Goal: Check status: Check status

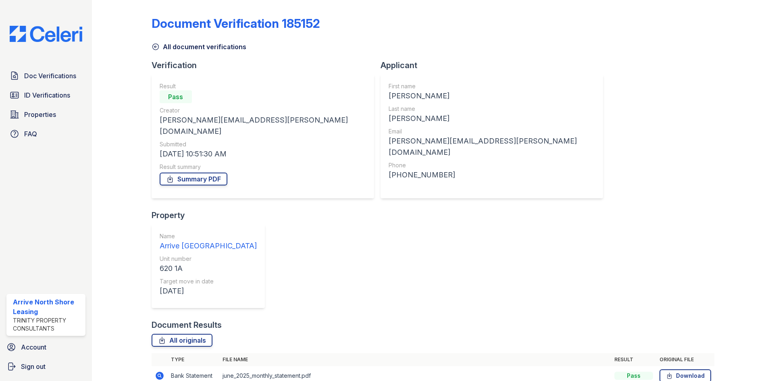
click at [156, 45] on icon at bounding box center [155, 47] width 8 height 8
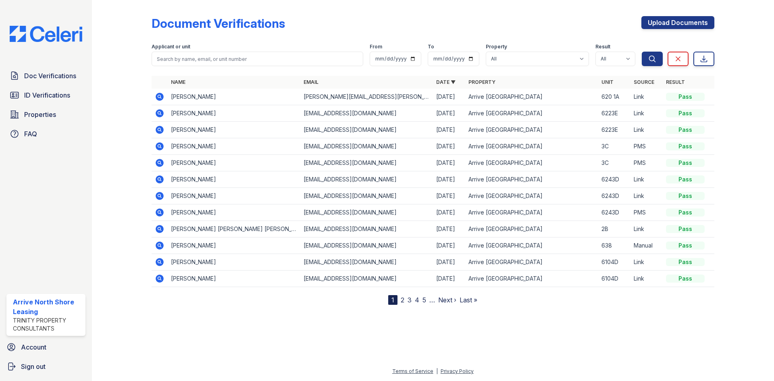
click at [160, 149] on icon at bounding box center [160, 146] width 8 height 8
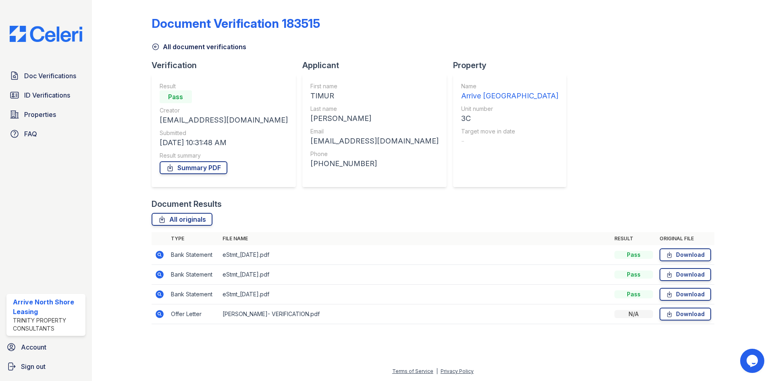
click at [166, 317] on td at bounding box center [159, 314] width 16 height 20
click at [161, 315] on icon at bounding box center [160, 314] width 8 height 8
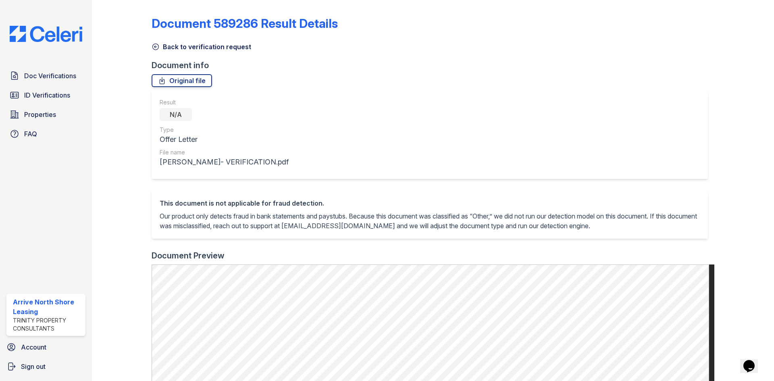
click at [159, 48] on link "Back to verification request" at bounding box center [201, 47] width 100 height 10
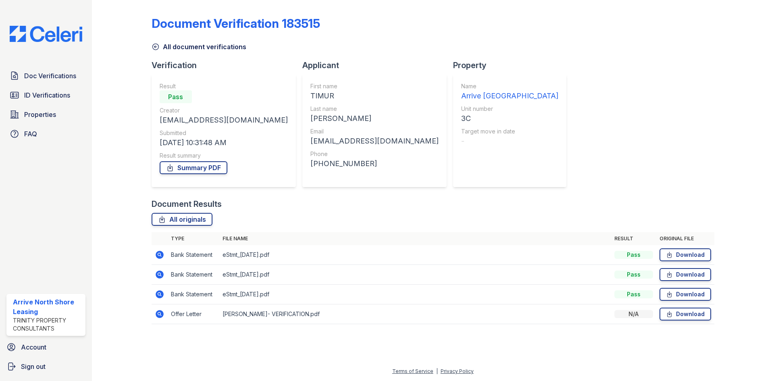
click at [158, 258] on icon at bounding box center [160, 255] width 8 height 8
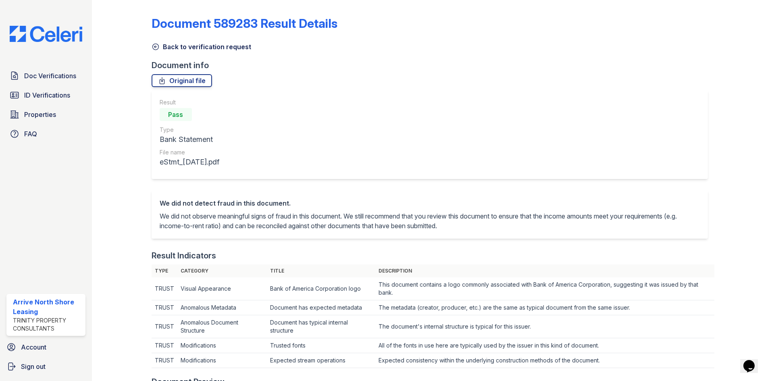
click at [158, 48] on icon at bounding box center [155, 47] width 8 height 8
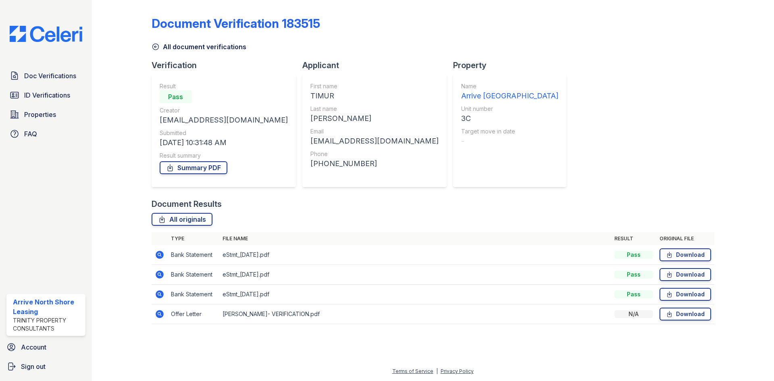
click at [172, 48] on link "All document verifications" at bounding box center [198, 47] width 95 height 10
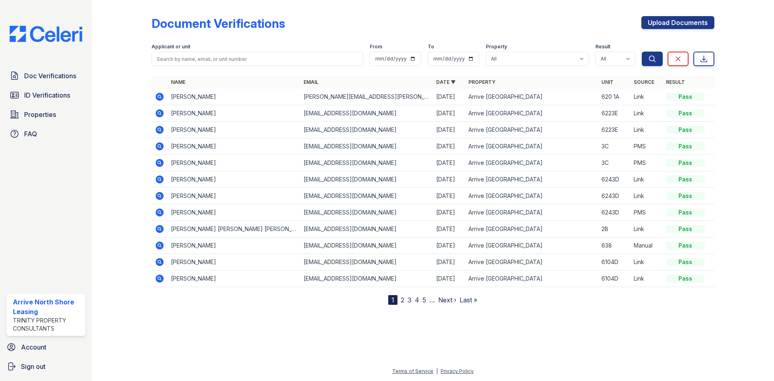
click at [159, 157] on td at bounding box center [159, 163] width 16 height 17
click at [161, 163] on icon at bounding box center [160, 163] width 8 height 8
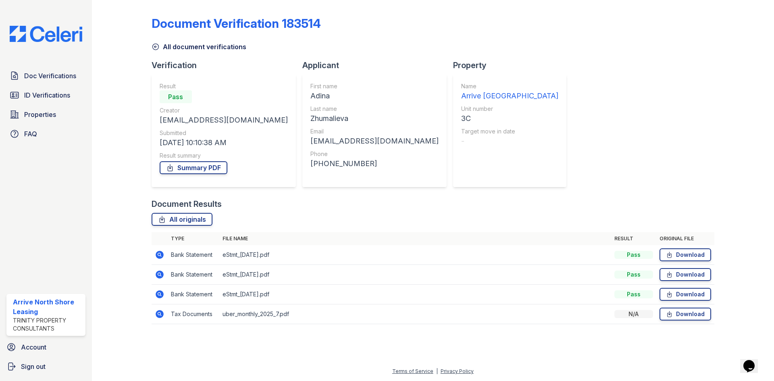
click at [161, 313] on icon at bounding box center [160, 314] width 8 height 8
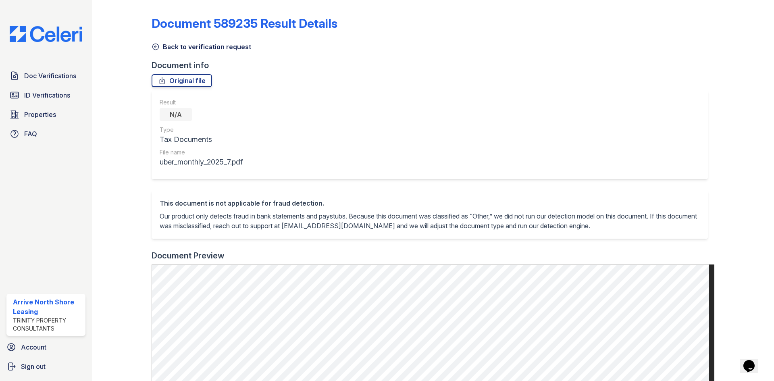
drag, startPoint x: 159, startPoint y: 39, endPoint x: 156, endPoint y: 44, distance: 5.8
click at [158, 39] on div "Back to verification request" at bounding box center [432, 44] width 562 height 15
drag, startPoint x: 156, startPoint y: 44, endPoint x: 168, endPoint y: 112, distance: 69.2
click at [156, 45] on icon at bounding box center [155, 47] width 8 height 8
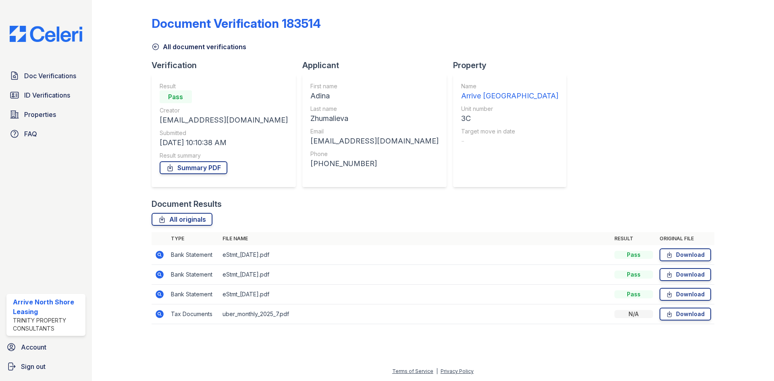
click at [157, 293] on icon at bounding box center [160, 294] width 8 height 8
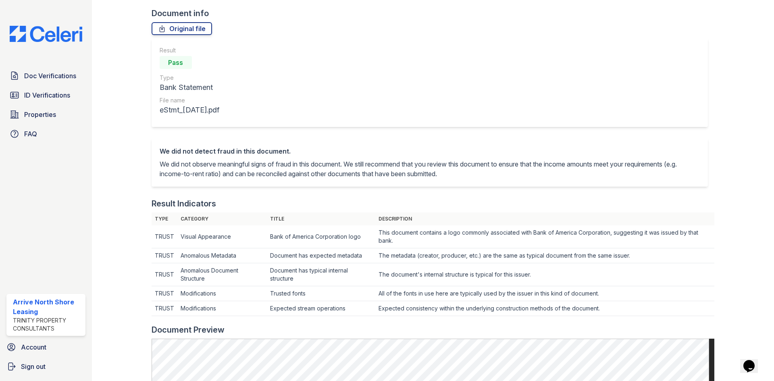
scroll to position [363, 0]
